Goal: Find specific page/section: Find specific page/section

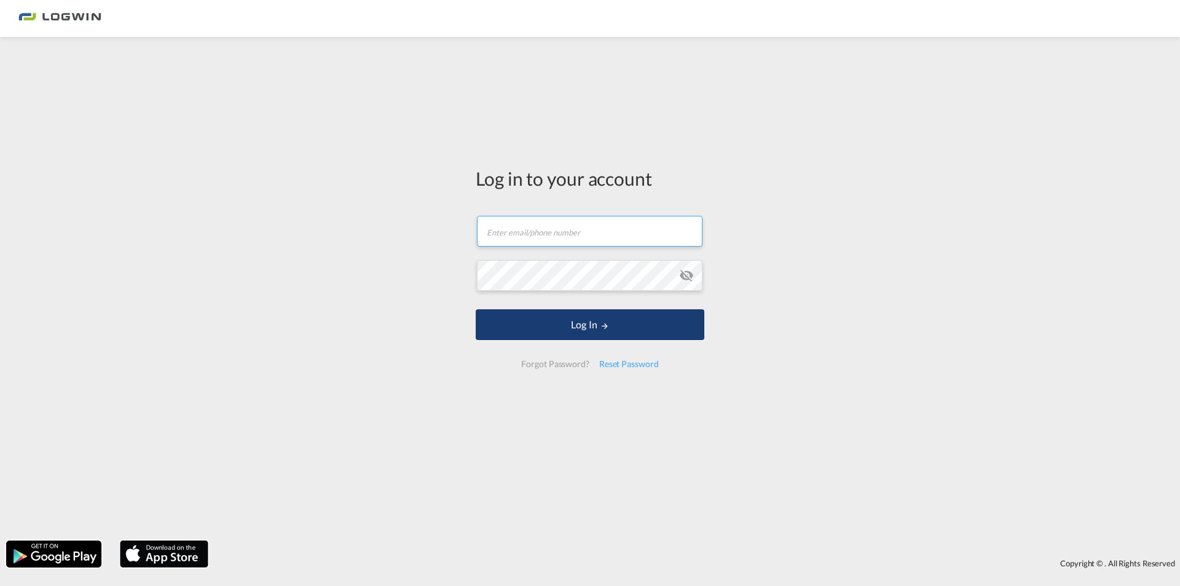
type input "[PERSON_NAME][EMAIL_ADDRESS][PERSON_NAME][DOMAIN_NAME]"
click at [547, 326] on button "Log In" at bounding box center [590, 324] width 229 height 31
